Goal: Find specific page/section

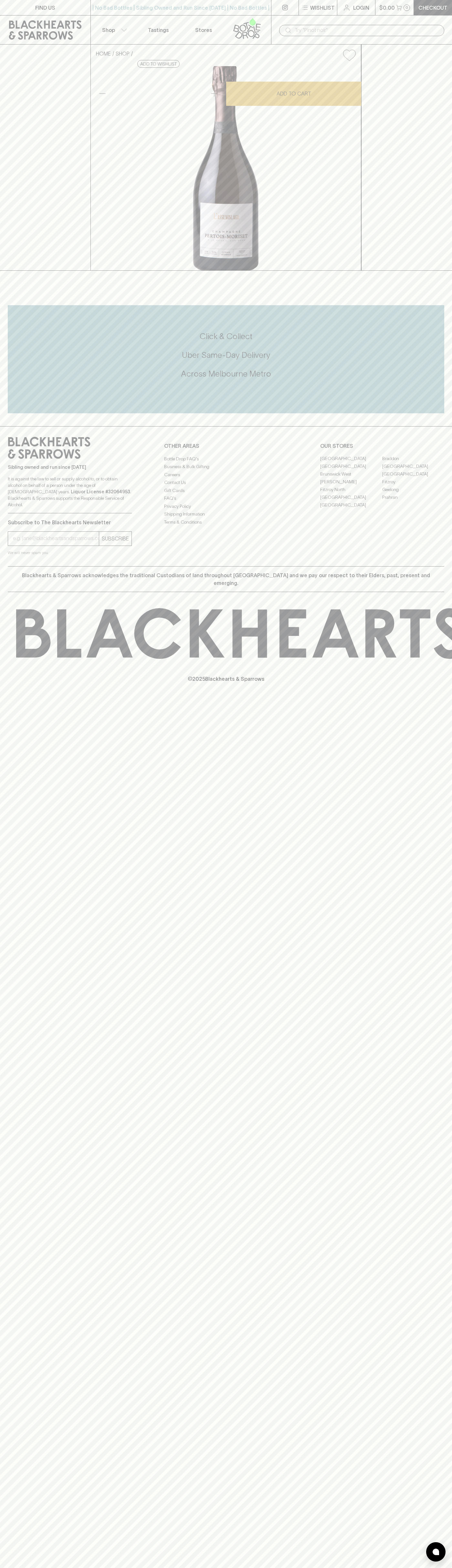
click at [35, 14] on link "FIND US" at bounding box center [45, 7] width 90 height 15
click at [211, 1567] on html "FIND US | No Bad Bottles | Sibling Owned and Run Since [DATE] | No Bad Bottles …" at bounding box center [226, 784] width 452 height 1568
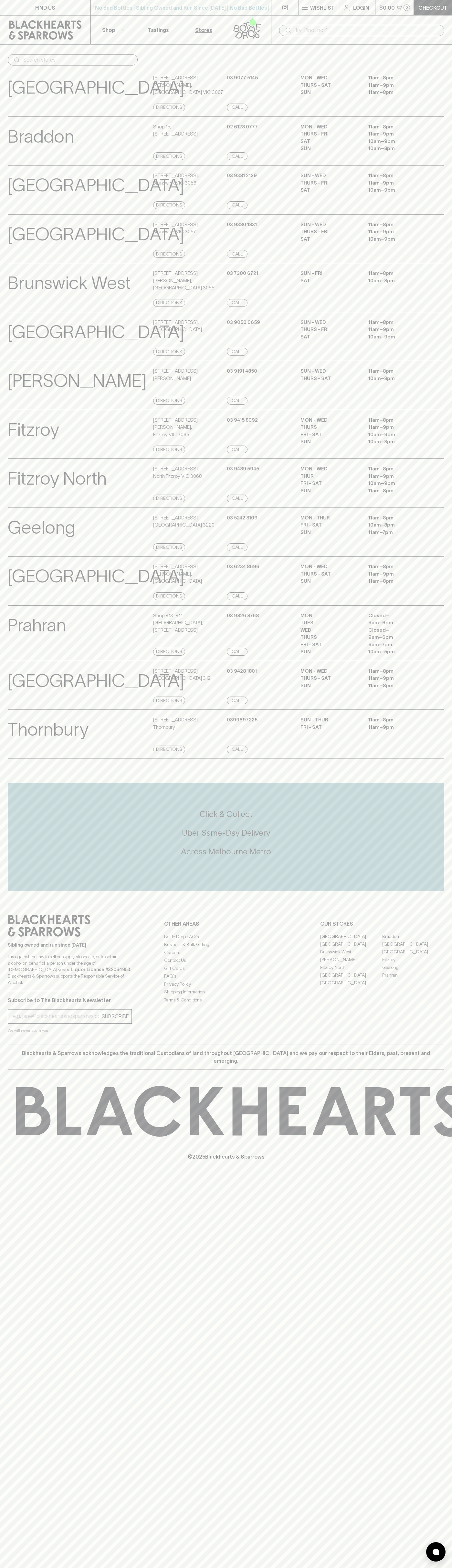
click at [15, 1177] on div "© 2025 Blackhearts & Sparrows" at bounding box center [226, 1123] width 452 height 107
